Goal: Find specific page/section: Find specific page/section

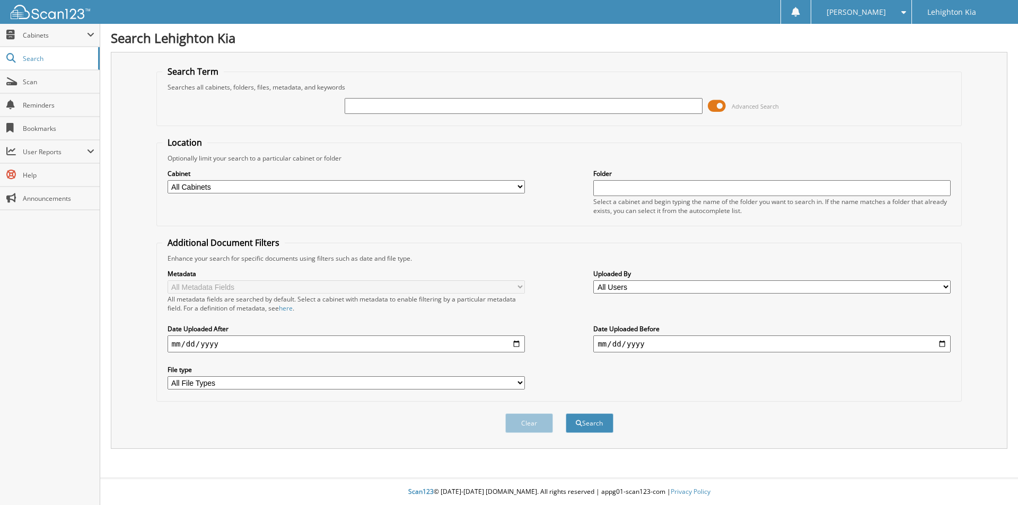
click at [943, 10] on span "Lehighton Kia" at bounding box center [951, 12] width 49 height 6
click at [440, 102] on input "text" at bounding box center [522, 106] width 357 height 16
type input "1612428"
click at [565, 413] on button "Search" at bounding box center [589, 423] width 48 height 20
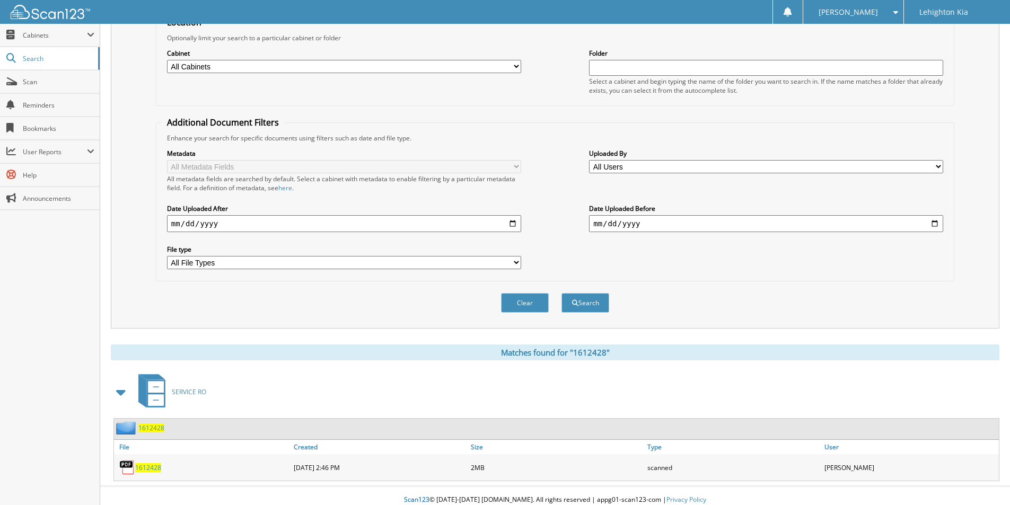
scroll to position [129, 0]
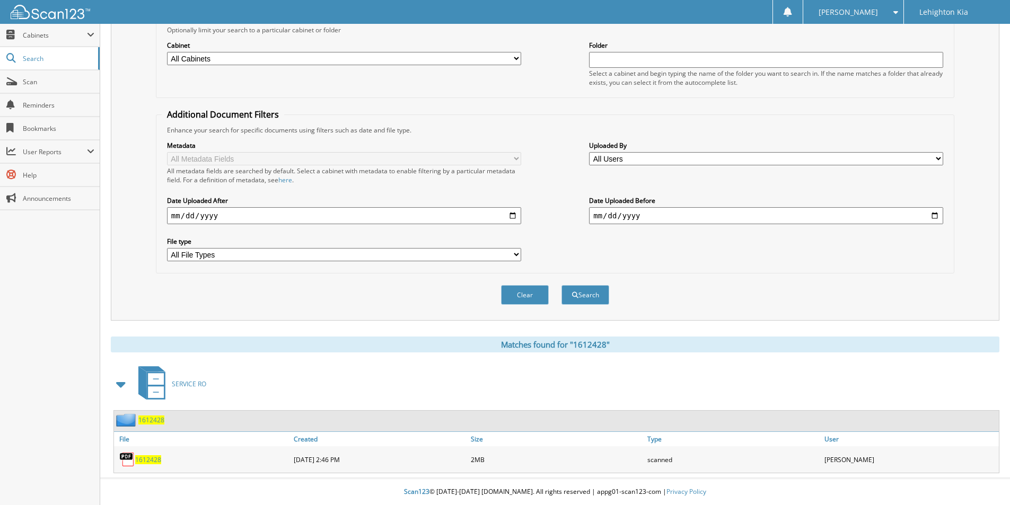
click at [146, 459] on span "1612428" at bounding box center [148, 459] width 26 height 9
